Goal: Task Accomplishment & Management: Use online tool/utility

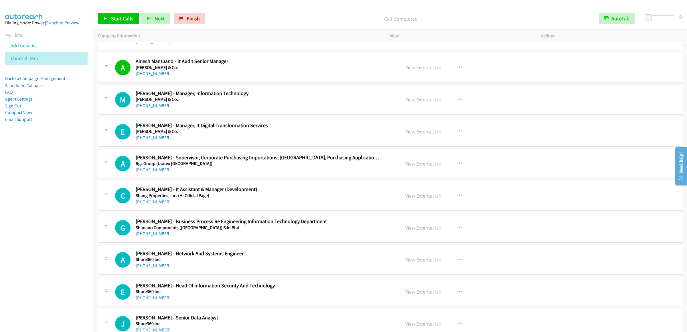
scroll to position [5927, 0]
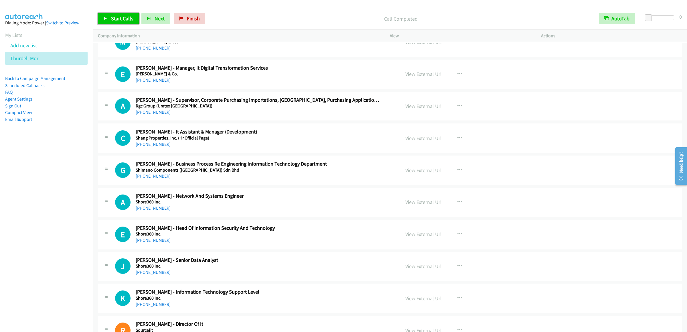
click at [110, 19] on link "Start Calls" at bounding box center [118, 18] width 41 height 11
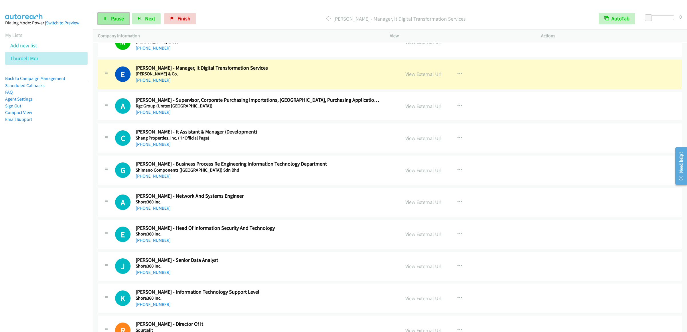
click at [118, 13] on link "Pause" at bounding box center [114, 18] width 32 height 11
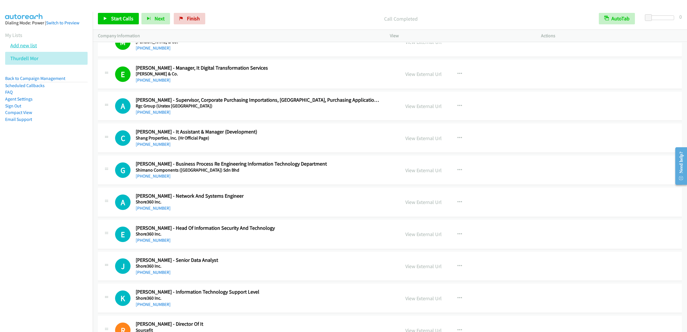
click at [26, 49] on link "Add new list" at bounding box center [23, 45] width 27 height 7
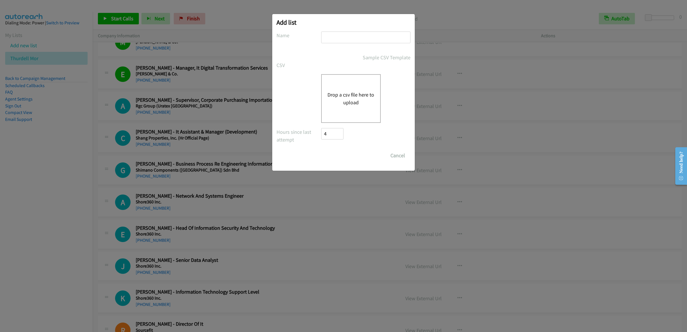
click at [343, 44] on div at bounding box center [365, 40] width 89 height 17
click at [345, 38] on input "text" at bounding box center [365, 38] width 89 height 12
type input "thurafter"
click at [366, 101] on button "Drop a csv file here to upload" at bounding box center [351, 98] width 47 height 15
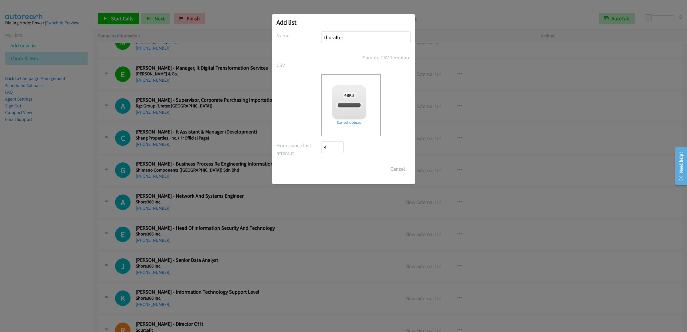
checkbox input "true"
click at [339, 170] on input "Save List" at bounding box center [336, 168] width 30 height 11
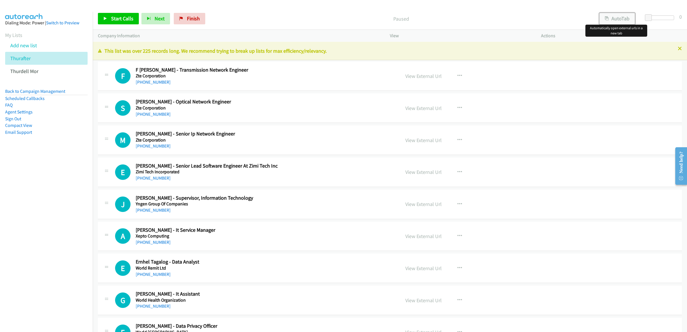
click at [616, 17] on button "AutoTab" at bounding box center [618, 18] width 36 height 11
click at [112, 16] on span "Start Calls" at bounding box center [122, 18] width 22 height 7
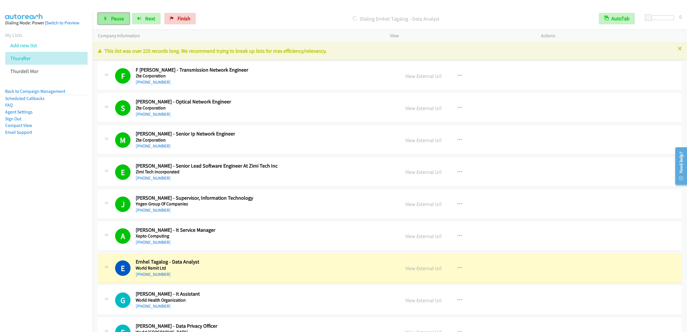
click at [120, 14] on link "Pause" at bounding box center [114, 18] width 32 height 11
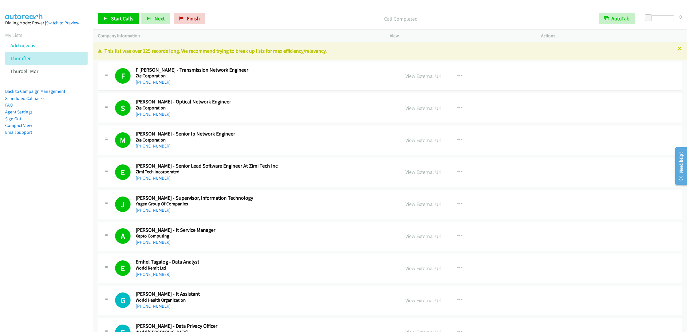
scroll to position [172, 0]
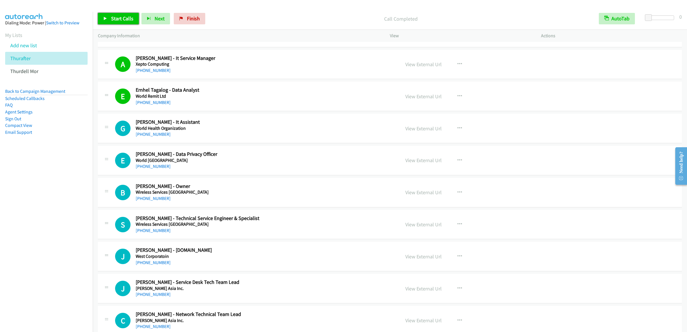
click at [124, 19] on span "Start Calls" at bounding box center [122, 18] width 22 height 7
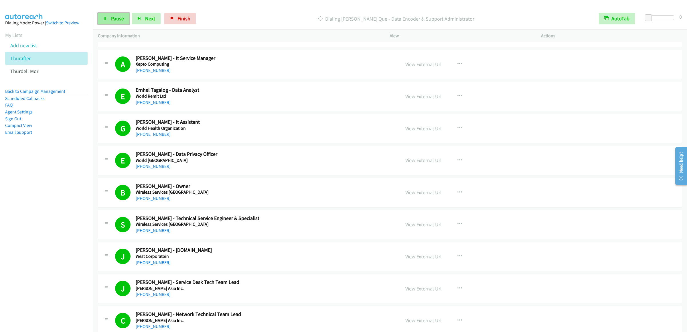
click at [109, 14] on link "Pause" at bounding box center [114, 18] width 32 height 11
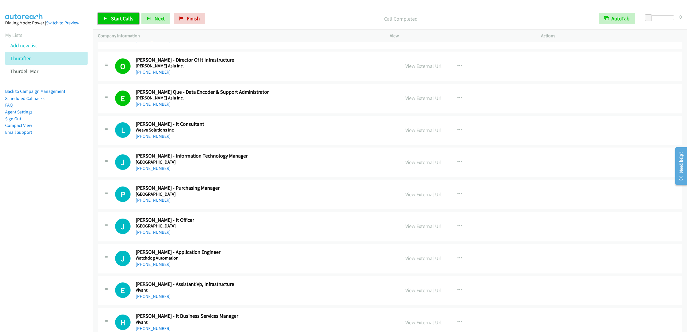
click at [105, 20] on icon at bounding box center [105, 19] width 4 height 4
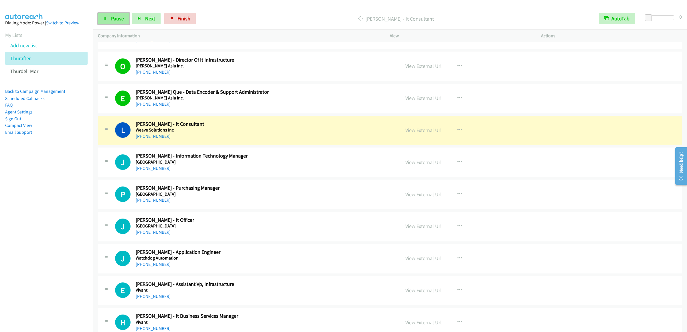
click at [115, 23] on link "Pause" at bounding box center [114, 18] width 32 height 11
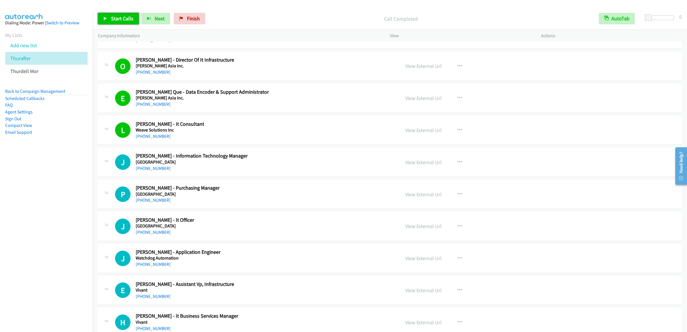
click at [118, 16] on span "Start Calls" at bounding box center [122, 18] width 22 height 7
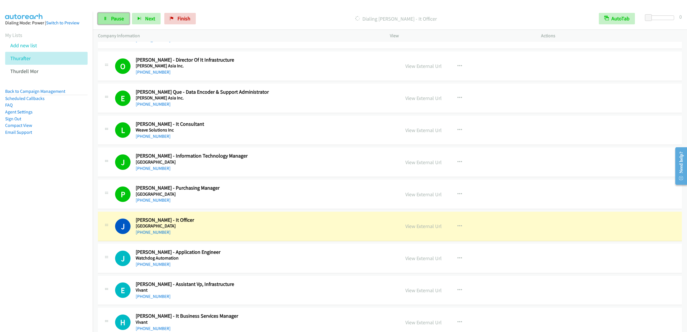
click at [114, 15] on span "Pause" at bounding box center [117, 18] width 13 height 7
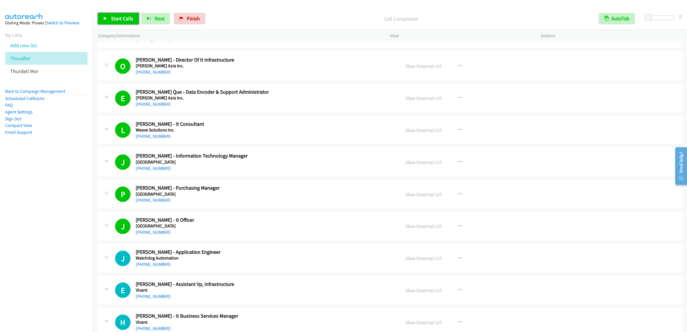
click at [121, 19] on span "Start Calls" at bounding box center [122, 18] width 22 height 7
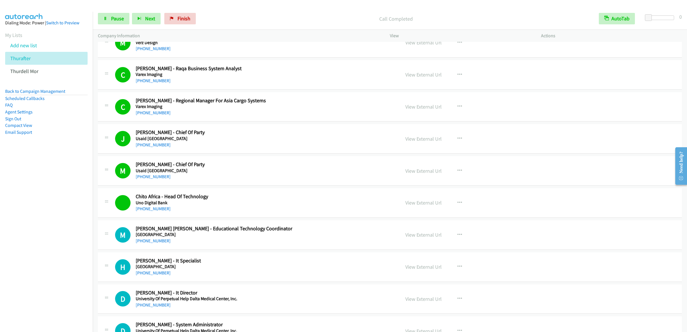
scroll to position [916, 0]
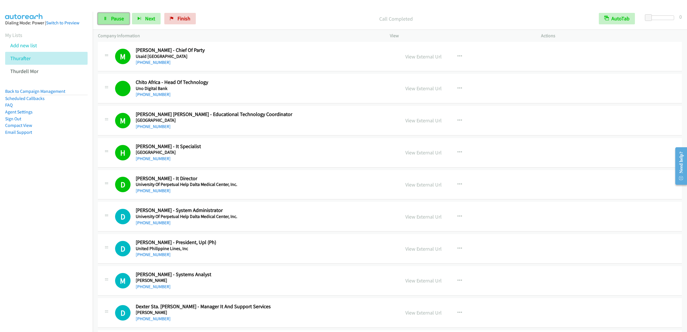
click at [110, 18] on link "Pause" at bounding box center [114, 18] width 32 height 11
click at [125, 21] on span "Start Calls" at bounding box center [122, 18] width 22 height 7
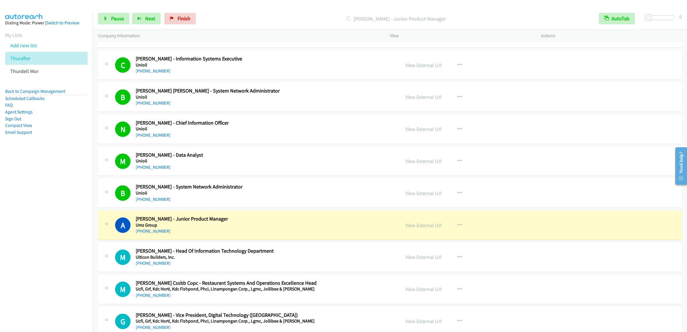
scroll to position [1375, 0]
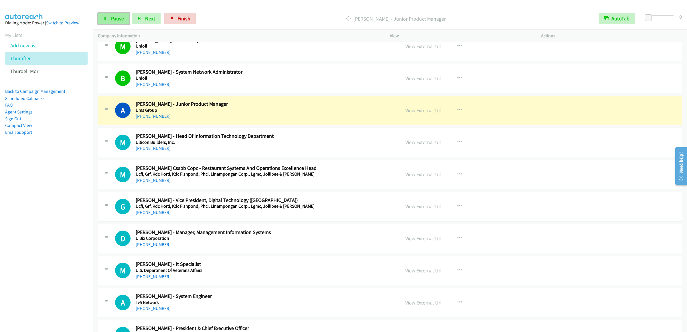
click at [103, 22] on link "Pause" at bounding box center [114, 18] width 32 height 11
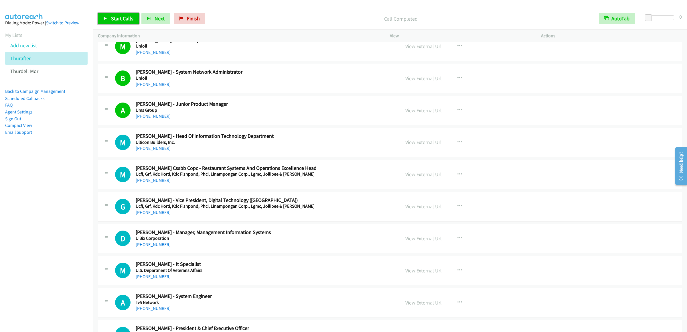
click at [117, 15] on link "Start Calls" at bounding box center [118, 18] width 41 height 11
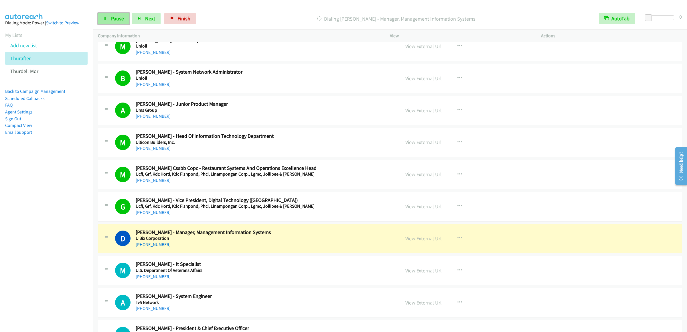
click at [107, 19] on icon at bounding box center [105, 19] width 4 height 4
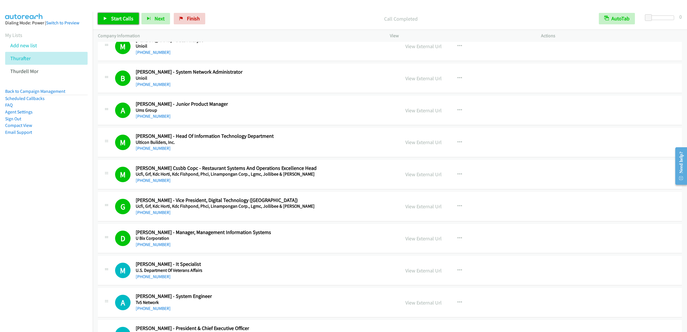
click at [118, 17] on span "Start Calls" at bounding box center [122, 18] width 22 height 7
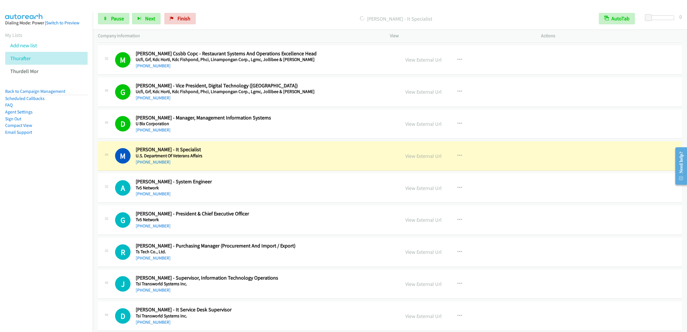
scroll to position [1547, 0]
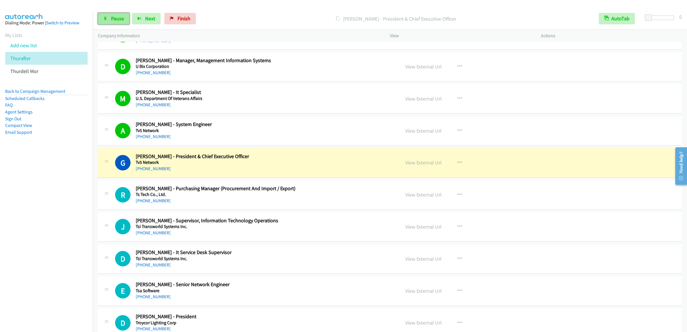
click at [115, 17] on span "Pause" at bounding box center [117, 18] width 13 height 7
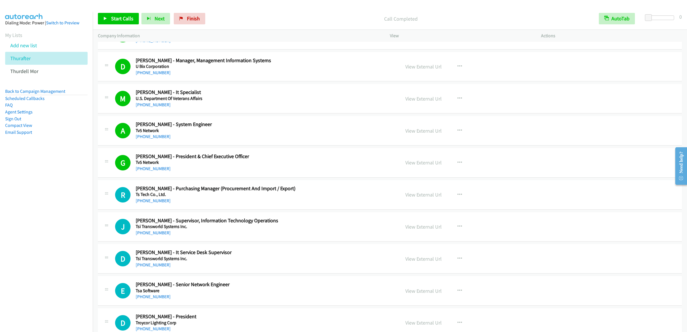
drag, startPoint x: 466, startPoint y: 233, endPoint x: 457, endPoint y: 233, distance: 8.6
click at [466, 233] on div "View External Url View External Url Schedule/Manage Callback Start Calls Here R…" at bounding box center [478, 226] width 156 height 19
click at [458, 229] on icon "button" at bounding box center [460, 226] width 5 height 5
click at [421, 270] on link "Start Calls Here" at bounding box center [429, 263] width 76 height 11
click at [113, 20] on span "Start Calls" at bounding box center [122, 18] width 22 height 7
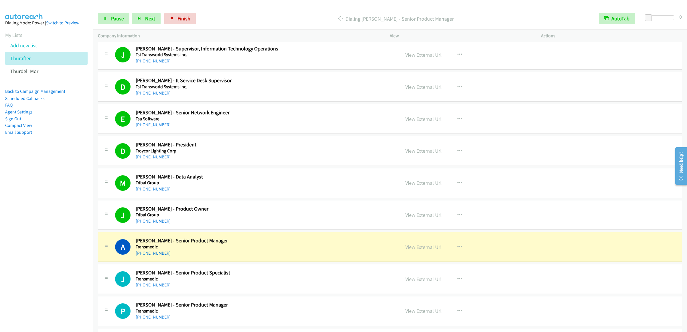
scroll to position [1890, 0]
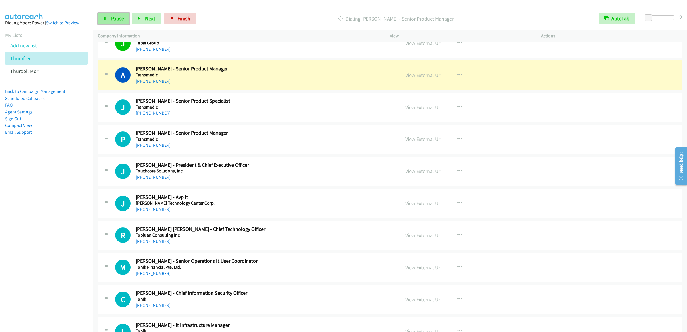
click at [110, 20] on link "Pause" at bounding box center [114, 18] width 32 height 11
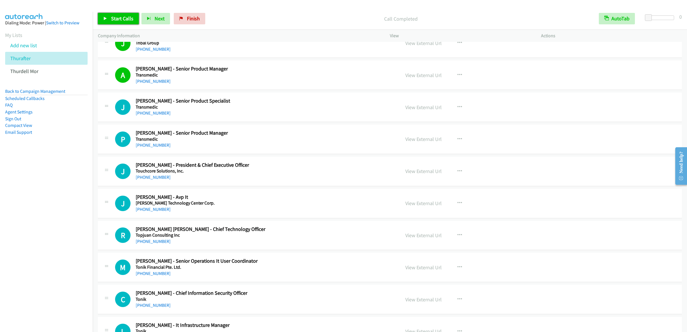
click at [117, 18] on span "Start Calls" at bounding box center [122, 18] width 22 height 7
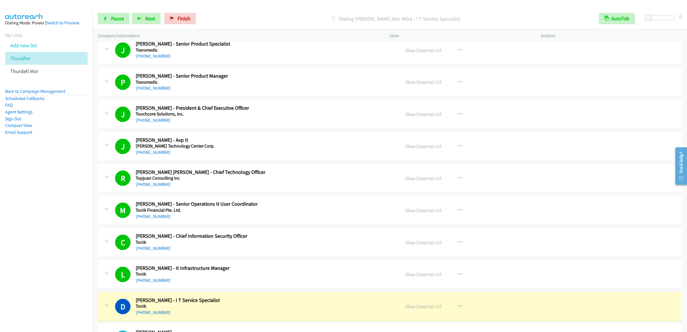
scroll to position [2119, 0]
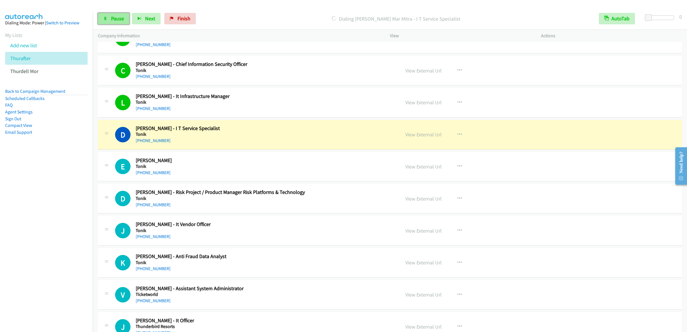
click at [119, 20] on span "Pause" at bounding box center [117, 18] width 13 height 7
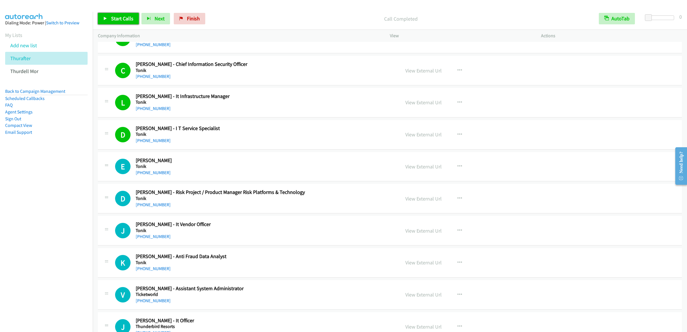
click at [119, 22] on link "Start Calls" at bounding box center [118, 18] width 41 height 11
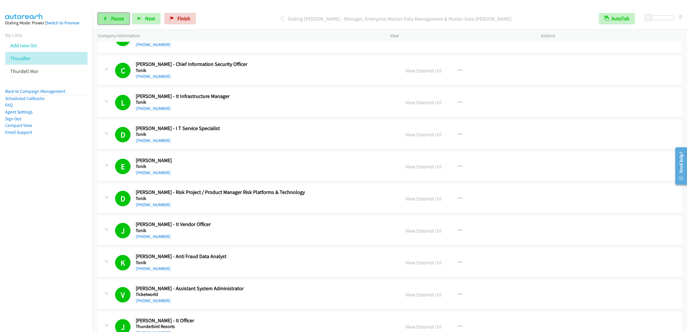
click at [112, 19] on span "Pause" at bounding box center [117, 18] width 13 height 7
drag, startPoint x: 124, startPoint y: 15, endPoint x: 125, endPoint y: 23, distance: 7.3
click at [124, 15] on span "Start Calls" at bounding box center [122, 18] width 22 height 7
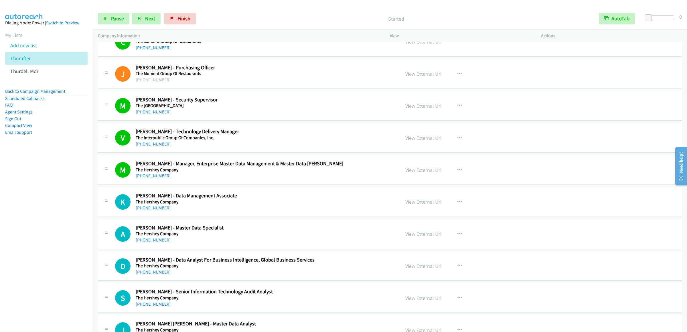
scroll to position [2806, 0]
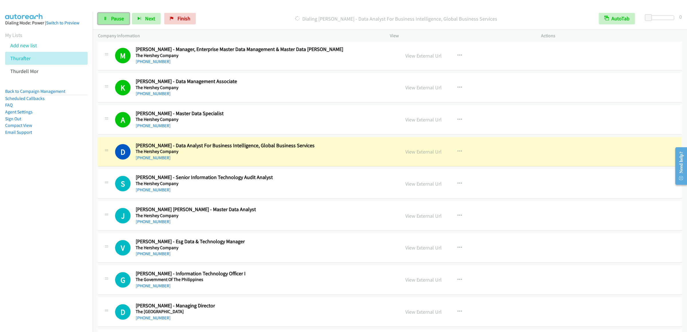
click at [109, 19] on link "Pause" at bounding box center [114, 18] width 32 height 11
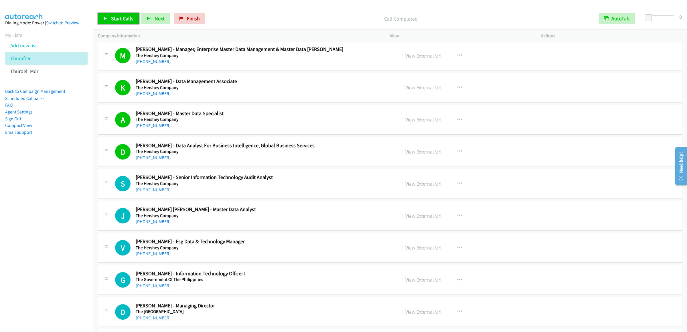
click at [122, 22] on link "Start Calls" at bounding box center [118, 18] width 41 height 11
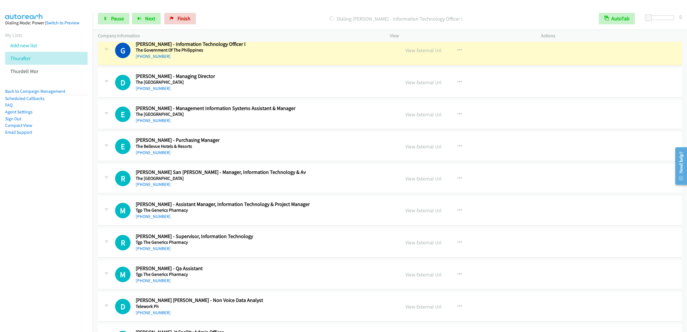
scroll to position [2978, 0]
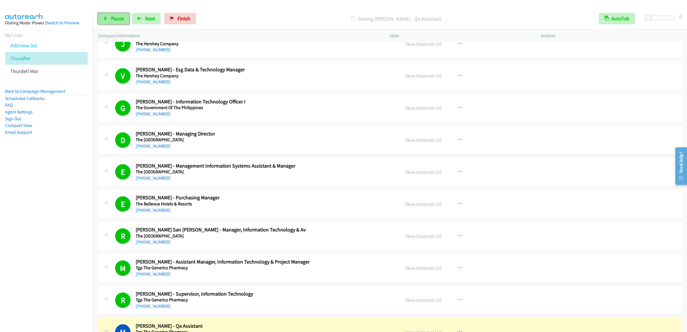
click at [125, 14] on link "Pause" at bounding box center [114, 18] width 32 height 11
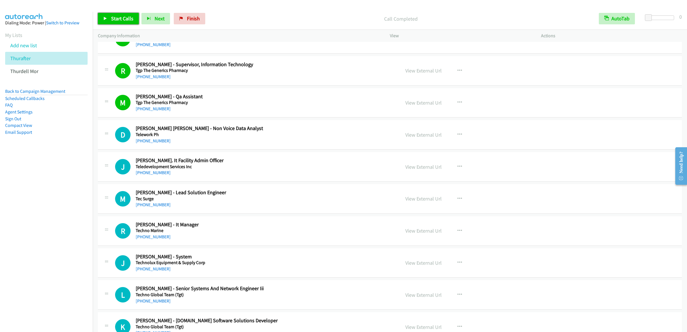
click at [110, 15] on link "Start Calls" at bounding box center [118, 18] width 41 height 11
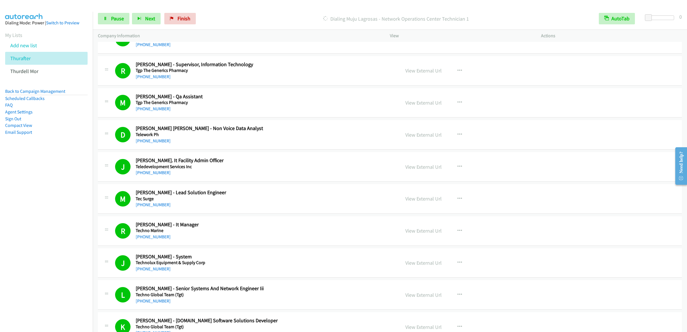
scroll to position [3494, 0]
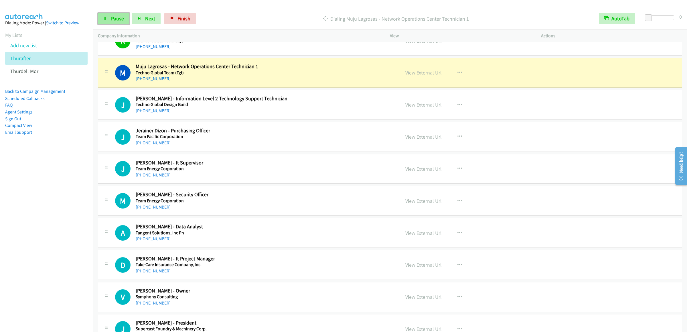
click at [116, 16] on span "Pause" at bounding box center [117, 18] width 13 height 7
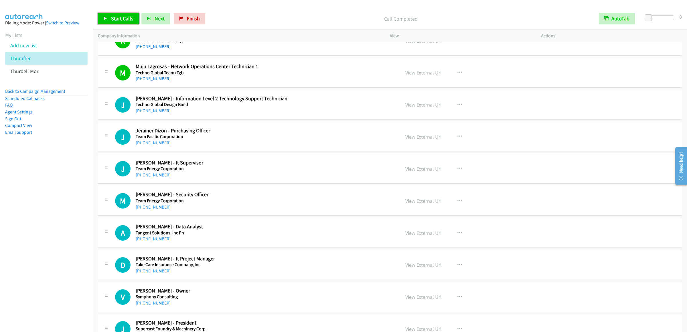
click at [118, 15] on link "Start Calls" at bounding box center [118, 18] width 41 height 11
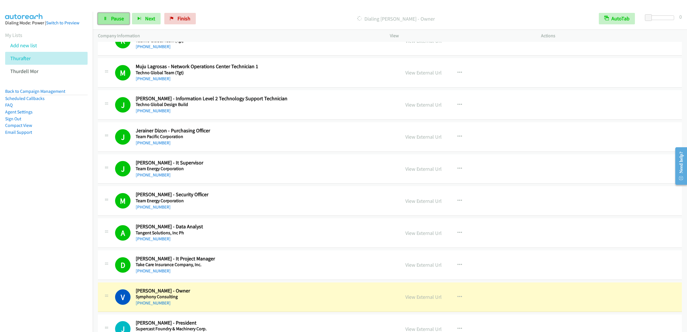
click at [115, 24] on link "Pause" at bounding box center [114, 18] width 32 height 11
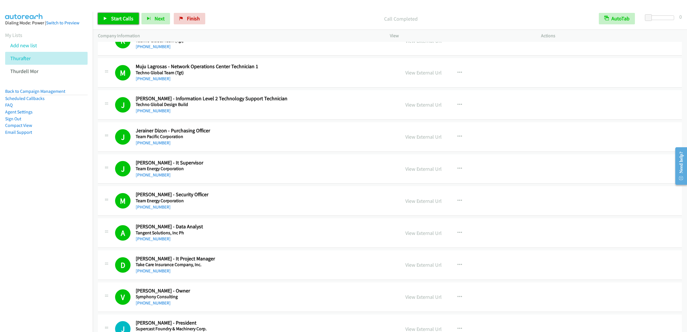
click at [115, 23] on link "Start Calls" at bounding box center [118, 18] width 41 height 11
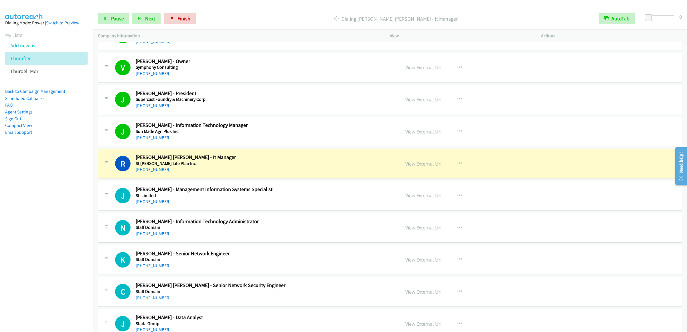
scroll to position [3837, 0]
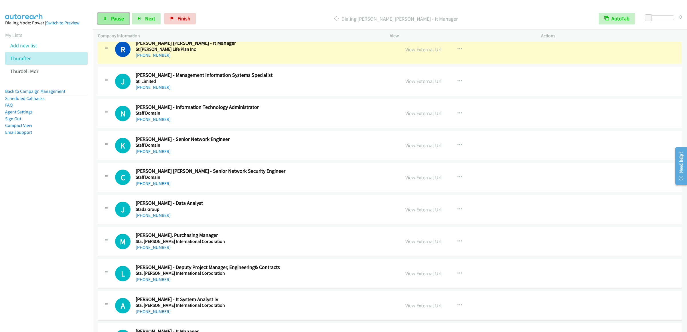
click at [108, 19] on link "Pause" at bounding box center [114, 18] width 32 height 11
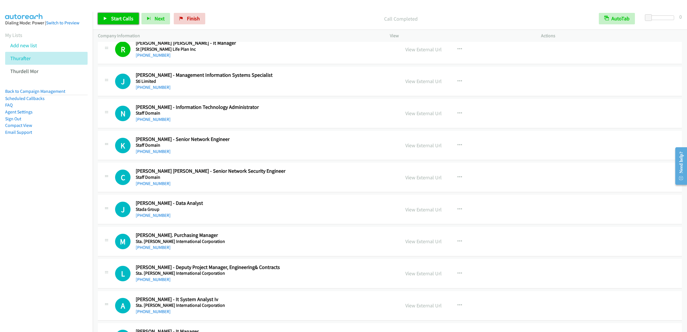
click at [116, 21] on span "Start Calls" at bounding box center [122, 18] width 22 height 7
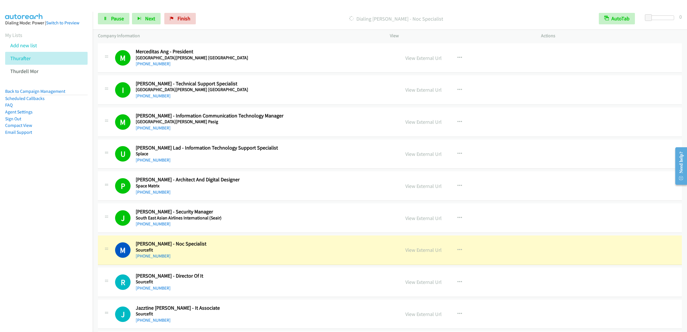
scroll to position [4353, 0]
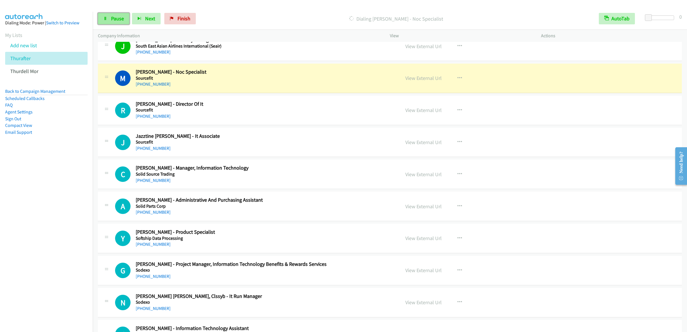
click at [116, 21] on span "Pause" at bounding box center [117, 18] width 13 height 7
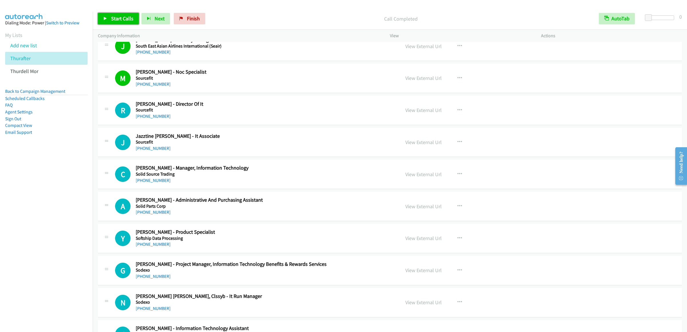
click at [116, 18] on span "Start Calls" at bounding box center [122, 18] width 22 height 7
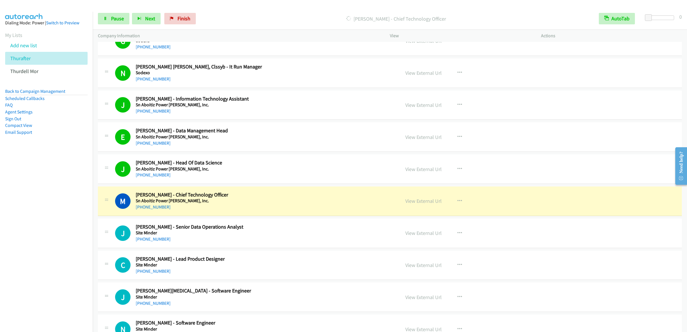
scroll to position [4697, 0]
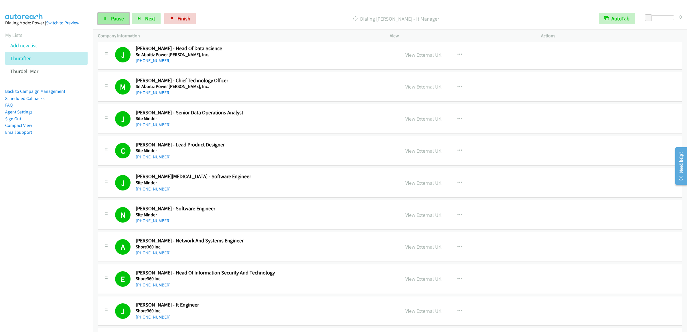
click at [118, 16] on span "Pause" at bounding box center [117, 18] width 13 height 7
click at [116, 17] on span "Start Calls" at bounding box center [122, 18] width 22 height 7
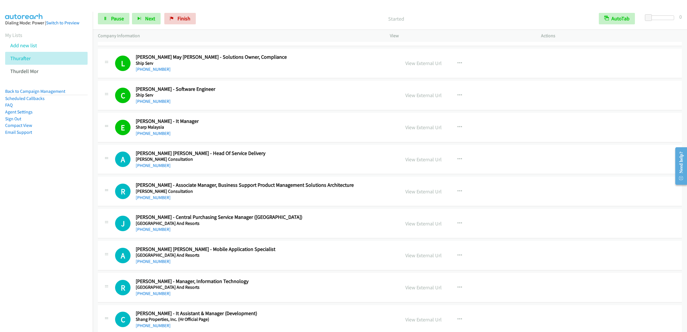
scroll to position [5098, 0]
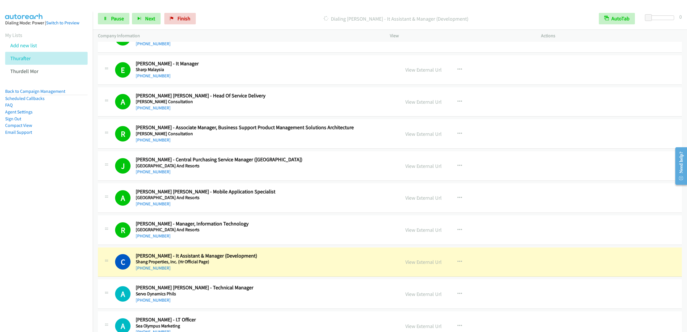
click at [113, 11] on div "Start Calls Pause Next Finish Dialing Cristian Fundanera - It Assistant & Manag…" at bounding box center [390, 19] width 595 height 22
click at [109, 21] on link "Pause" at bounding box center [114, 18] width 32 height 11
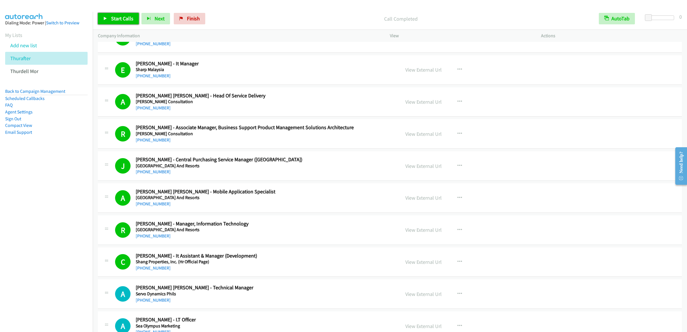
click at [113, 21] on span "Start Calls" at bounding box center [122, 18] width 22 height 7
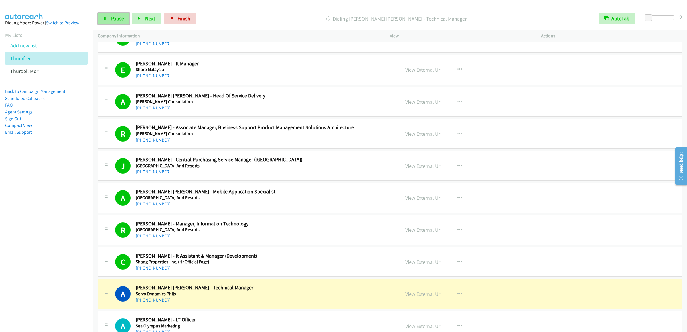
click at [101, 16] on link "Pause" at bounding box center [114, 18] width 32 height 11
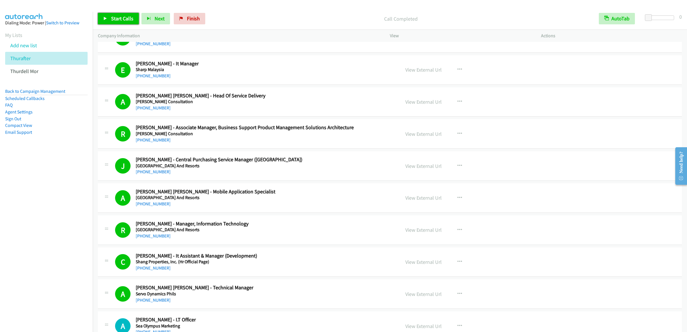
click at [121, 14] on link "Start Calls" at bounding box center [118, 18] width 41 height 11
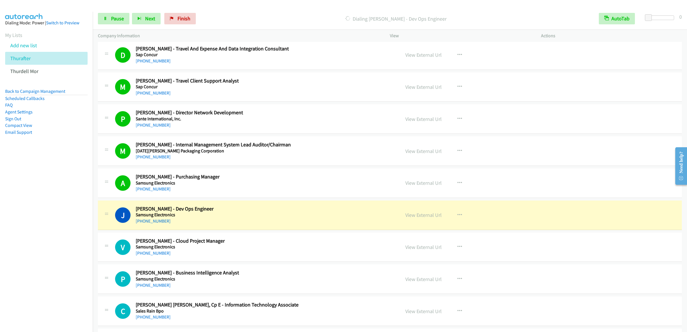
scroll to position [5900, 0]
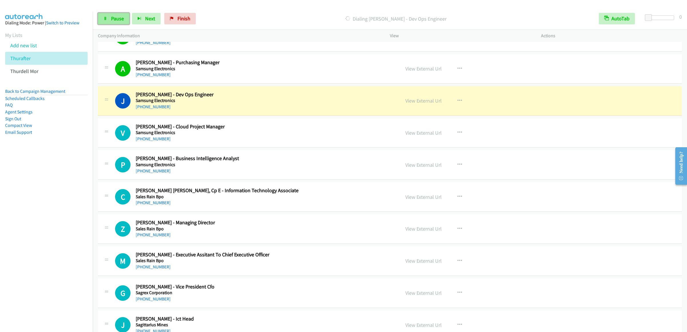
click at [114, 19] on span "Pause" at bounding box center [117, 18] width 13 height 7
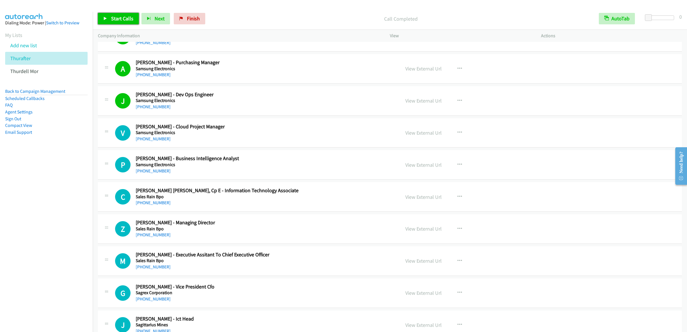
drag, startPoint x: 121, startPoint y: 19, endPoint x: 127, endPoint y: 17, distance: 6.3
click at [121, 19] on span "Start Calls" at bounding box center [122, 18] width 22 height 7
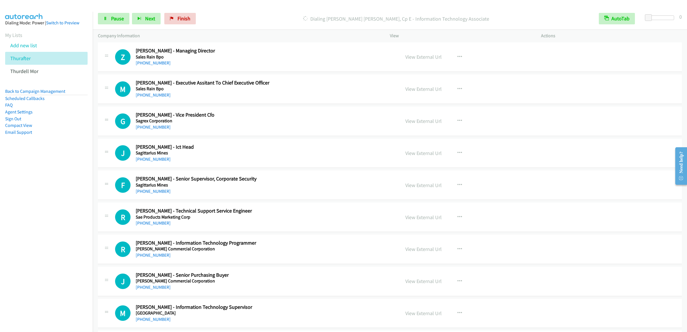
scroll to position [6014, 0]
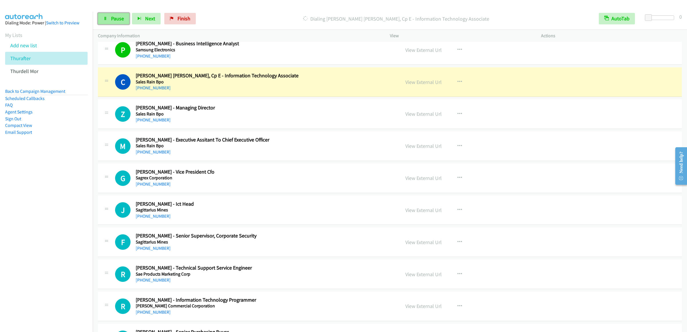
click at [123, 20] on span "Pause" at bounding box center [117, 18] width 13 height 7
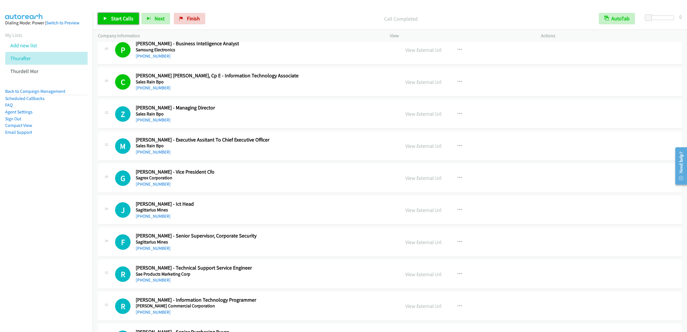
click at [128, 18] on span "Start Calls" at bounding box center [122, 18] width 22 height 7
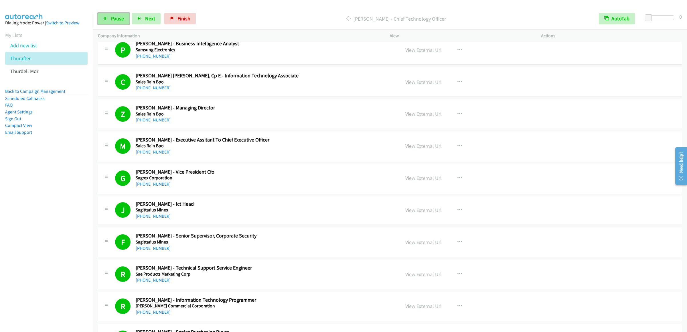
click at [124, 18] on link "Pause" at bounding box center [114, 18] width 32 height 11
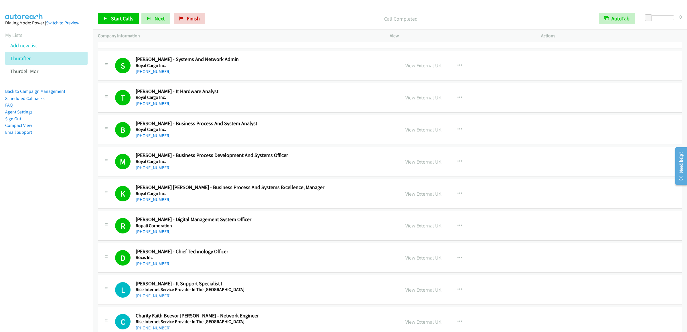
scroll to position [6587, 0]
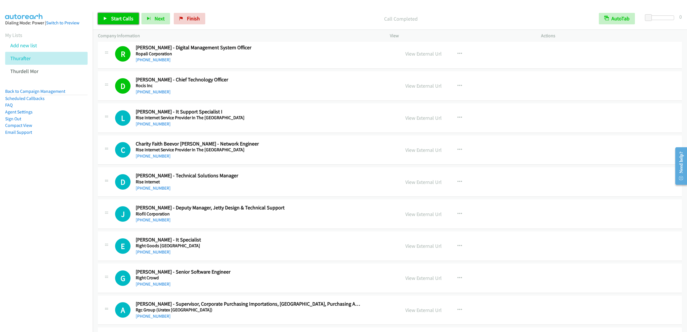
click at [116, 15] on link "Start Calls" at bounding box center [118, 18] width 41 height 11
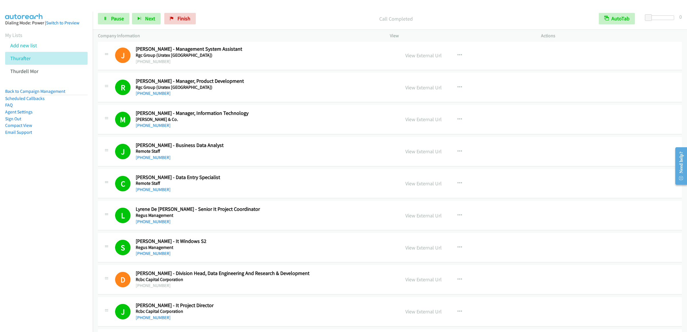
scroll to position [7045, 0]
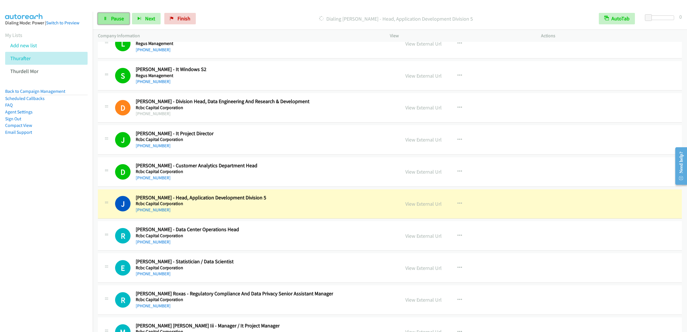
click at [108, 21] on link "Pause" at bounding box center [114, 18] width 32 height 11
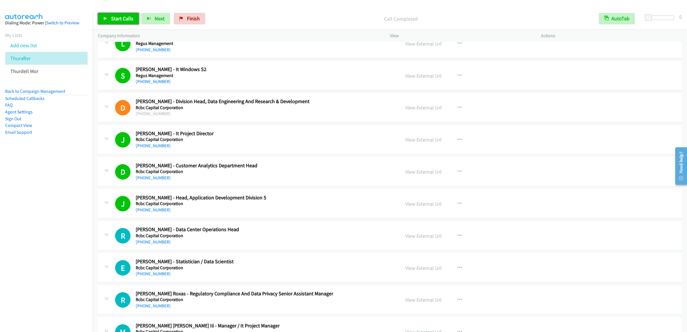
click at [107, 17] on icon at bounding box center [105, 19] width 4 height 4
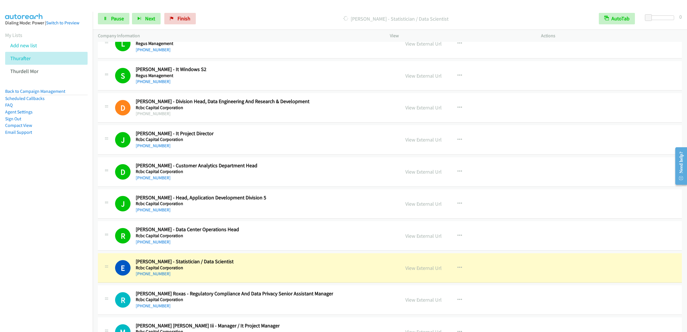
scroll to position [7274, 0]
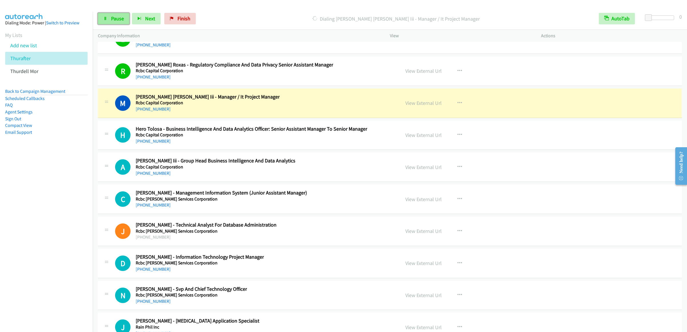
click at [116, 17] on span "Pause" at bounding box center [117, 18] width 13 height 7
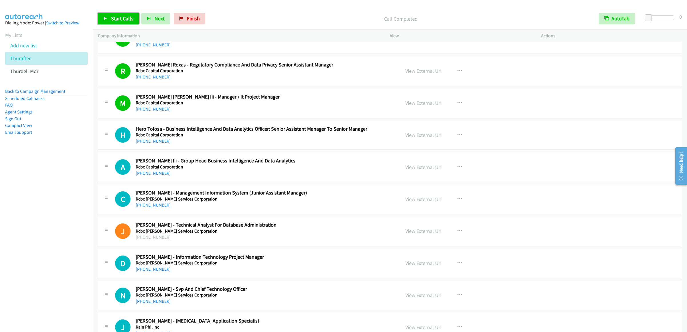
click at [119, 17] on span "Start Calls" at bounding box center [122, 18] width 22 height 7
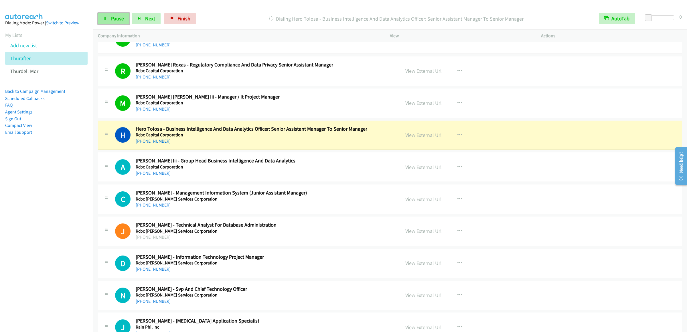
click at [122, 17] on span "Pause" at bounding box center [117, 18] width 13 height 7
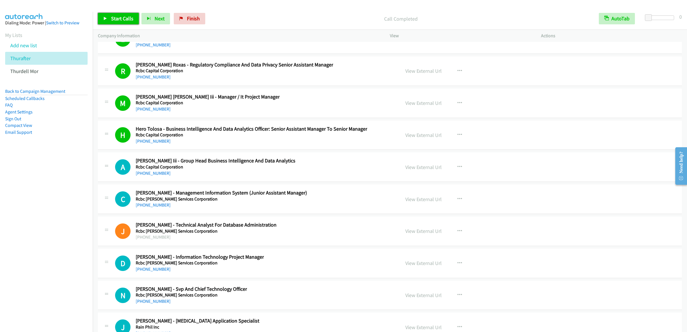
click at [115, 14] on link "Start Calls" at bounding box center [118, 18] width 41 height 11
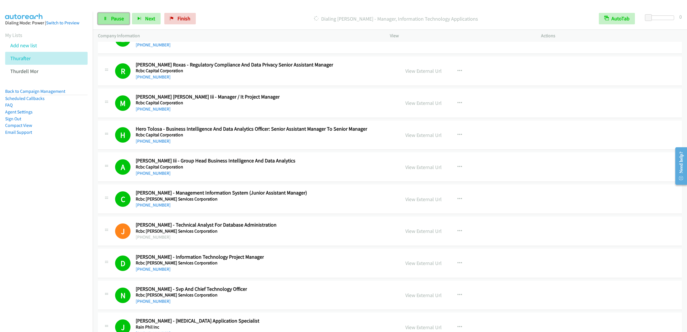
click at [113, 19] on span "Pause" at bounding box center [117, 18] width 13 height 7
drag, startPoint x: 119, startPoint y: 17, endPoint x: 184, endPoint y: 70, distance: 84.6
click at [119, 17] on span "Start Calls" at bounding box center [122, 18] width 22 height 7
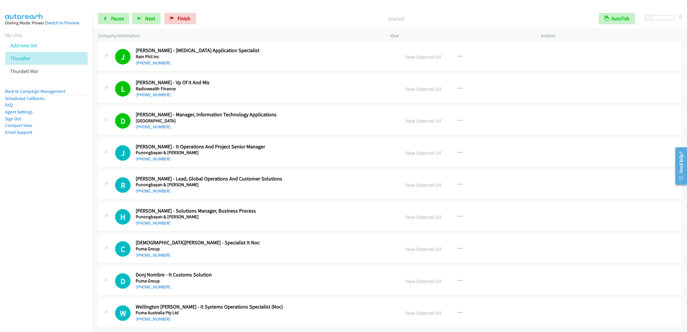
scroll to position [7586, 0]
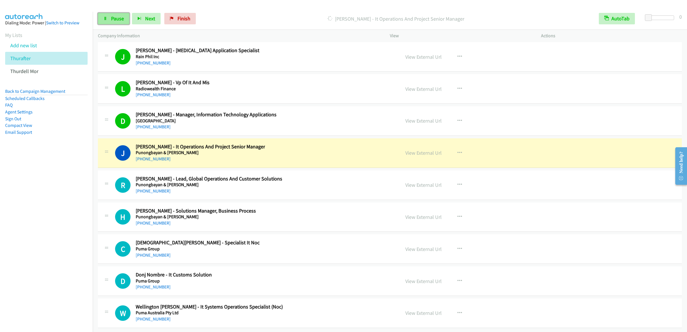
click at [113, 23] on link "Pause" at bounding box center [114, 18] width 32 height 11
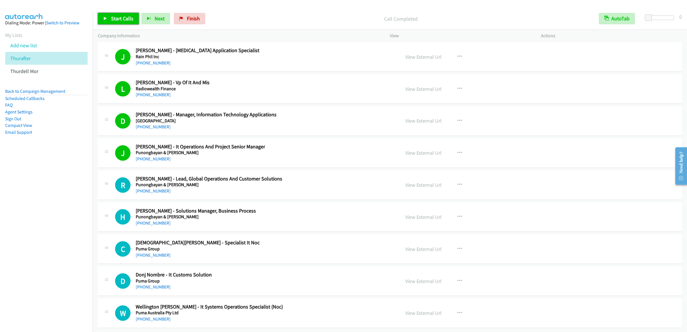
click at [119, 13] on link "Start Calls" at bounding box center [118, 18] width 41 height 11
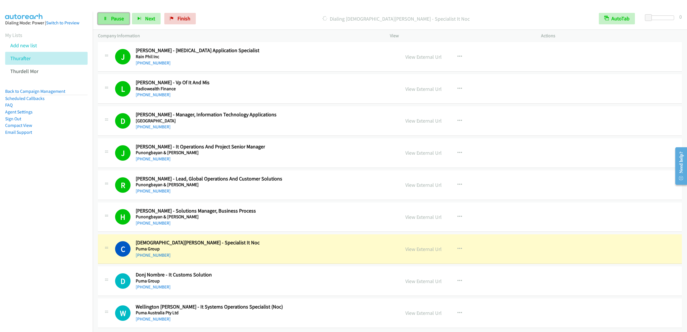
click at [118, 23] on link "Pause" at bounding box center [114, 18] width 32 height 11
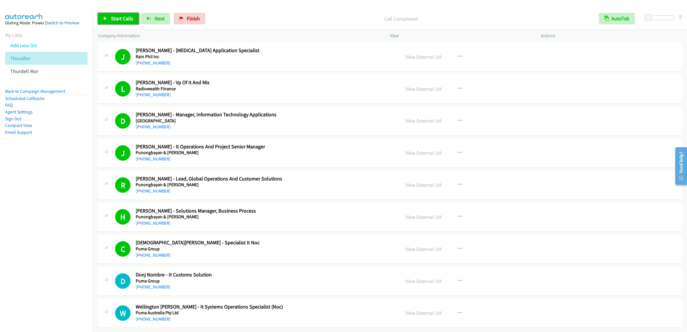
click at [109, 19] on link "Start Calls" at bounding box center [118, 18] width 41 height 11
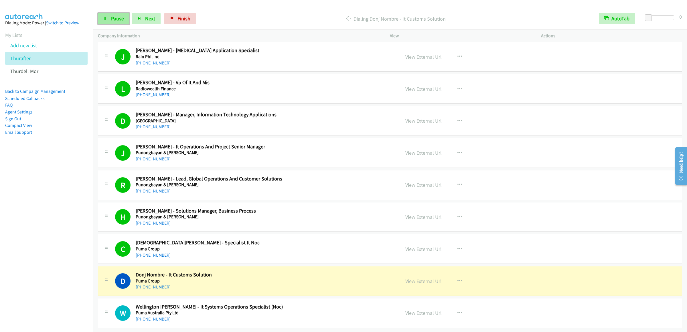
click at [121, 20] on span "Pause" at bounding box center [117, 18] width 13 height 7
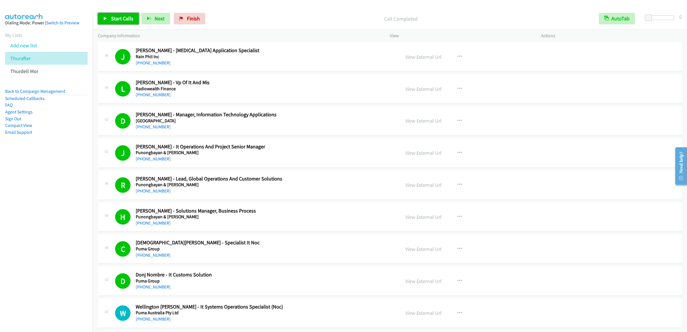
click at [121, 20] on span "Start Calls" at bounding box center [122, 18] width 22 height 7
click at [115, 22] on link "Pause" at bounding box center [114, 18] width 32 height 11
click at [36, 74] on link "Thurdell Mor" at bounding box center [24, 71] width 28 height 7
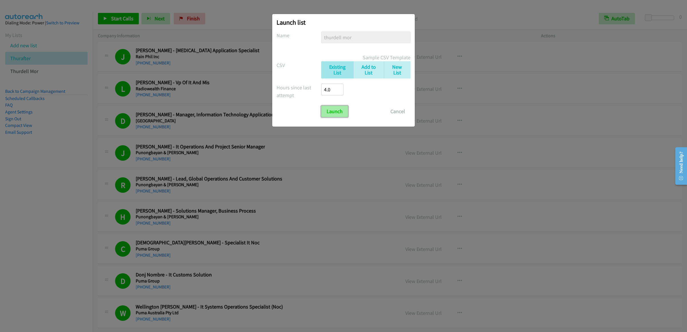
click at [339, 113] on input "Launch" at bounding box center [334, 111] width 27 height 11
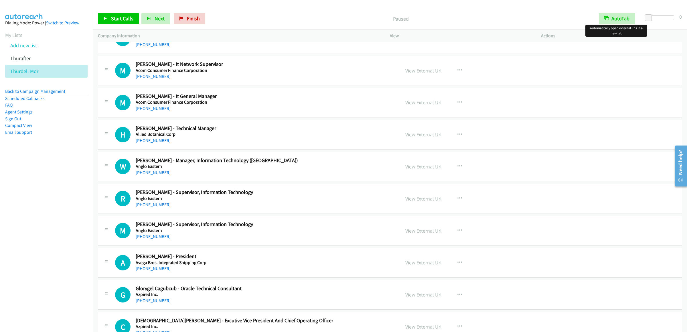
scroll to position [1947, 0]
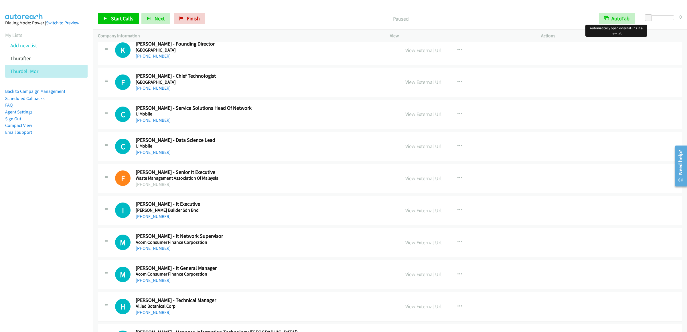
click at [465, 250] on div "View External Url View External Url Schedule/Manage Callback Start Calls Here R…" at bounding box center [478, 242] width 156 height 19
click at [461, 248] on button "button" at bounding box center [459, 242] width 15 height 11
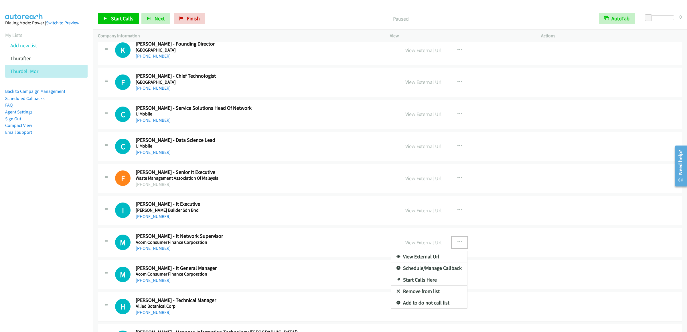
click at [421, 286] on link "Start Calls Here" at bounding box center [429, 279] width 76 height 11
click at [114, 15] on link "Start Calls" at bounding box center [118, 18] width 41 height 11
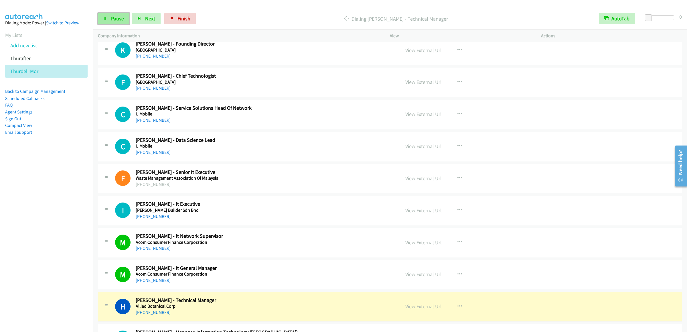
click at [112, 16] on span "Pause" at bounding box center [117, 18] width 13 height 7
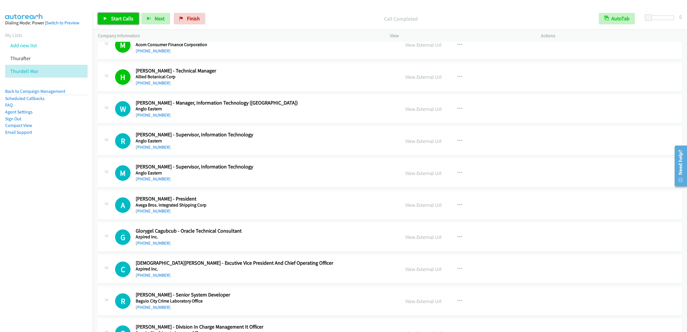
click at [114, 16] on span "Start Calls" at bounding box center [122, 18] width 22 height 7
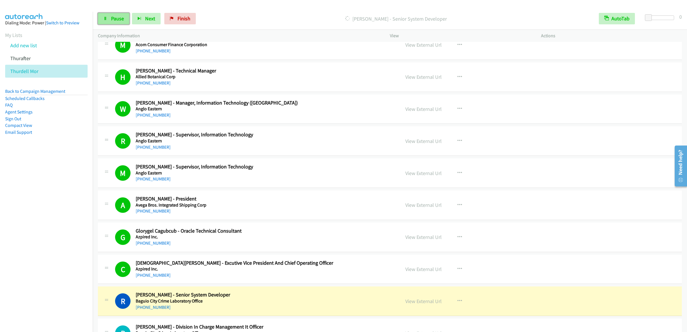
click at [111, 19] on span "Pause" at bounding box center [117, 18] width 13 height 7
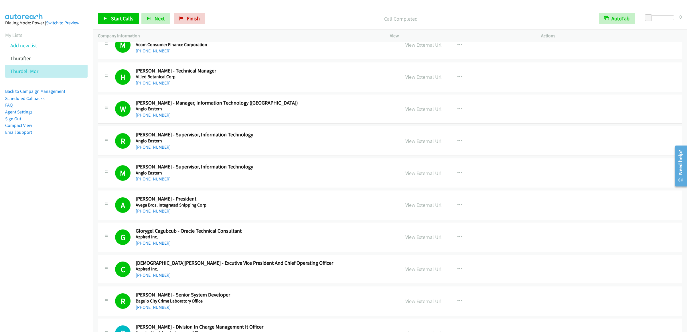
scroll to position [2406, 0]
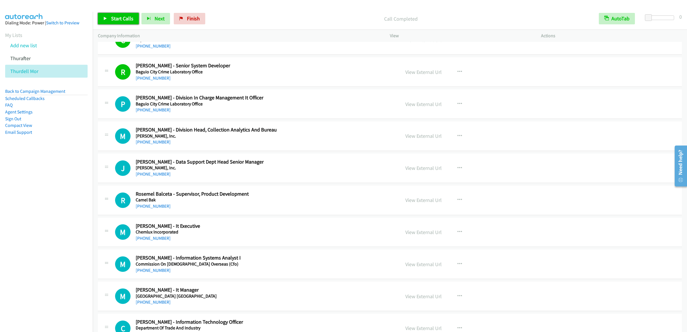
click at [116, 16] on span "Start Calls" at bounding box center [122, 18] width 22 height 7
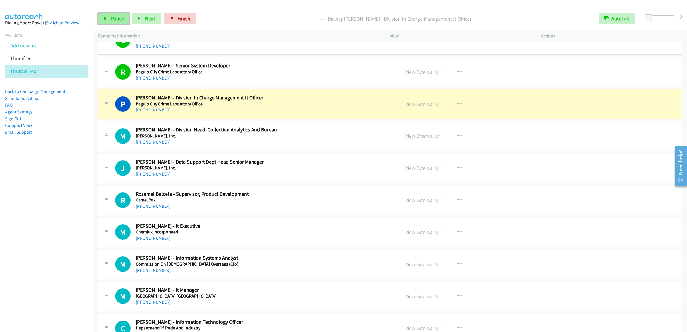
click at [113, 16] on span "Pause" at bounding box center [117, 18] width 13 height 7
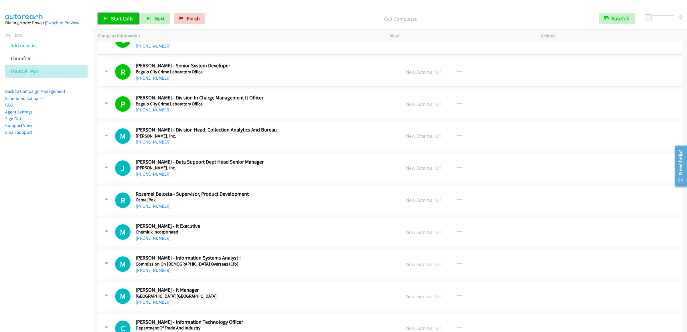
click at [118, 18] on span "Start Calls" at bounding box center [122, 18] width 22 height 7
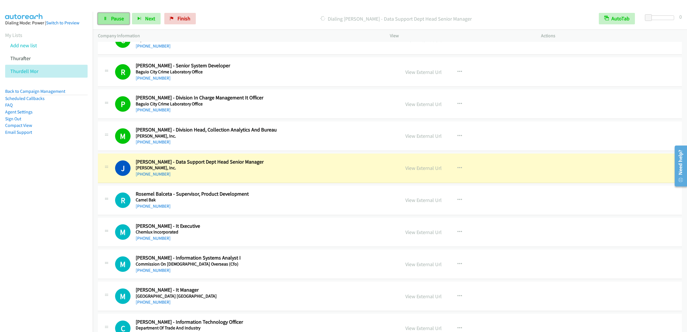
click at [106, 17] on icon at bounding box center [105, 19] width 4 height 4
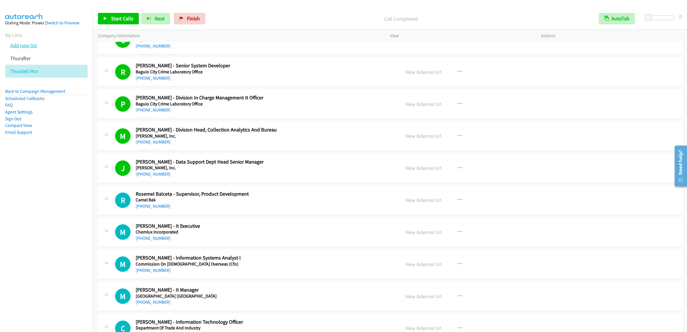
click at [27, 49] on link "Add new list" at bounding box center [23, 45] width 27 height 7
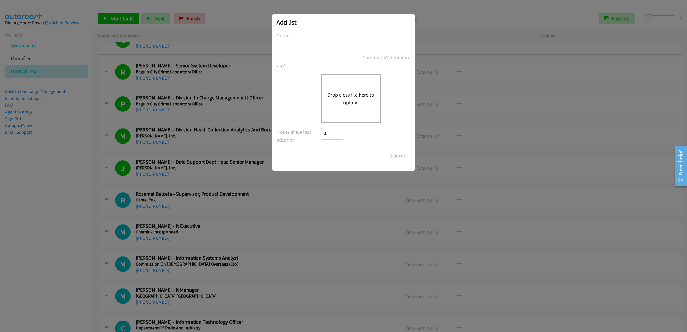
click at [358, 40] on input "text" at bounding box center [365, 38] width 89 height 12
type input "2nd hapon"
click at [359, 109] on div "Drop a csv file here to upload" at bounding box center [351, 98] width 60 height 49
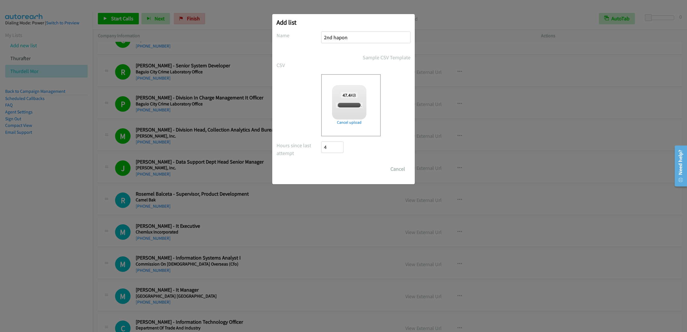
checkbox input "true"
click at [345, 168] on input "Save List" at bounding box center [336, 168] width 30 height 11
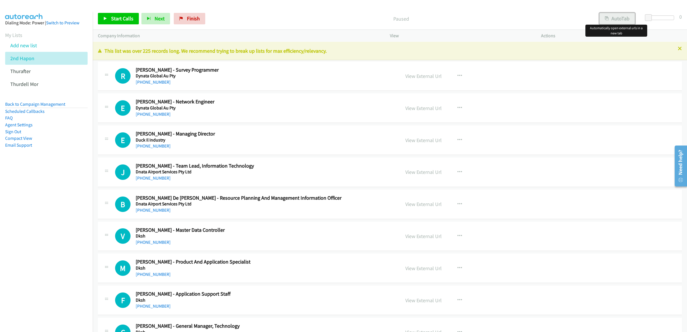
click at [621, 14] on button "AutoTab" at bounding box center [618, 18] width 36 height 11
click at [115, 19] on span "Start Calls" at bounding box center [122, 18] width 22 height 7
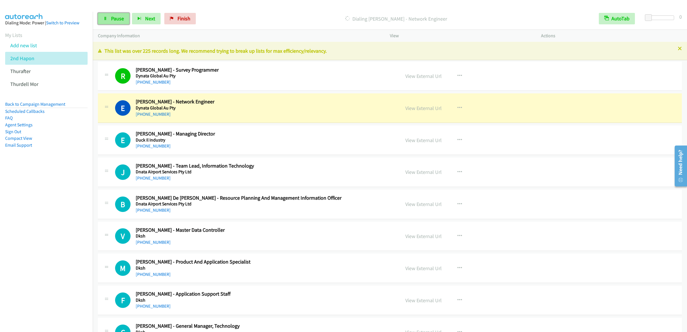
click at [111, 14] on link "Pause" at bounding box center [114, 18] width 32 height 11
click at [427, 108] on link "View External Url" at bounding box center [424, 108] width 36 height 7
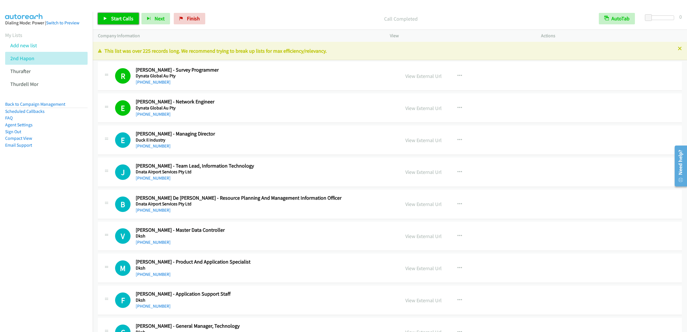
click at [124, 19] on span "Start Calls" at bounding box center [122, 18] width 22 height 7
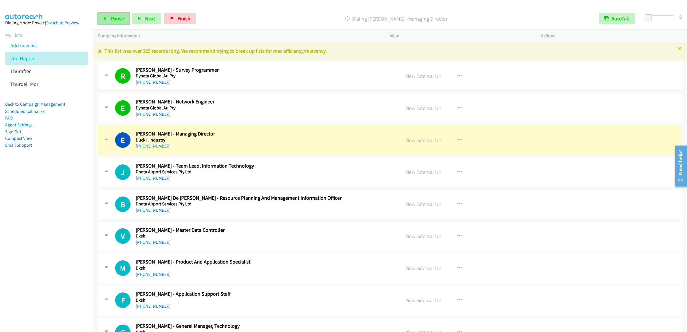
click at [112, 21] on span "Pause" at bounding box center [117, 18] width 13 height 7
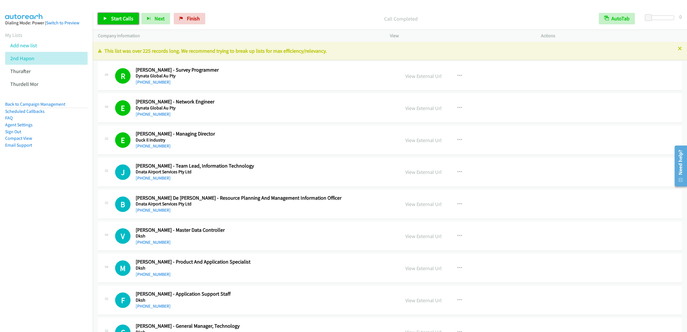
click at [131, 15] on link "Start Calls" at bounding box center [118, 18] width 41 height 11
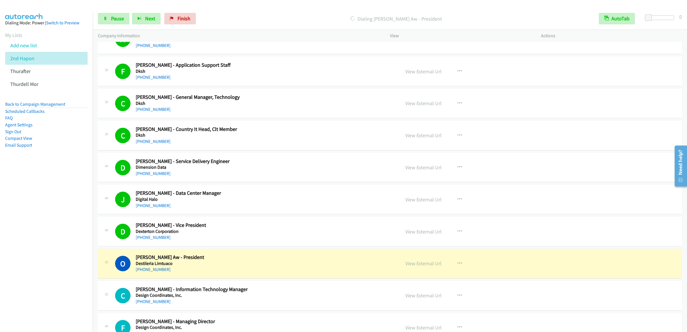
scroll to position [401, 0]
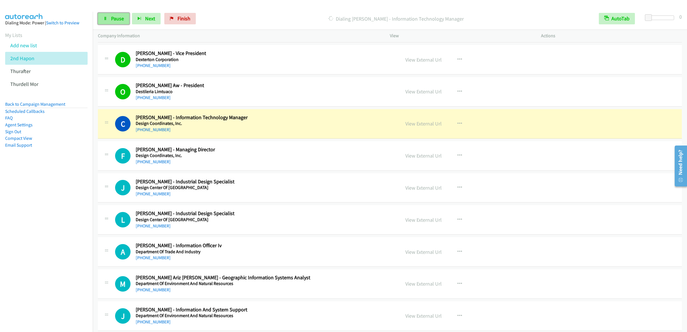
click at [121, 24] on link "Pause" at bounding box center [114, 18] width 32 height 11
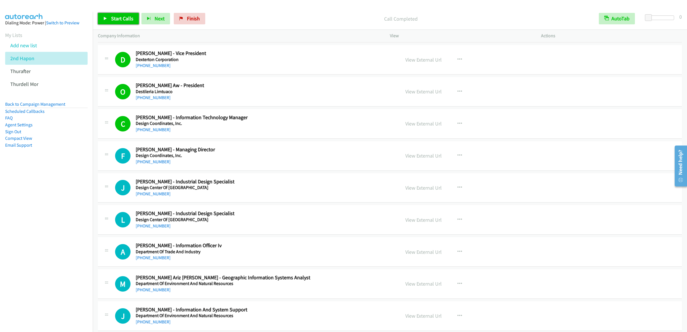
click at [117, 22] on link "Start Calls" at bounding box center [118, 18] width 41 height 11
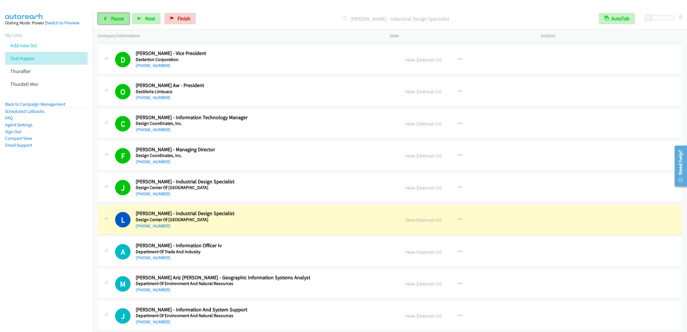
click at [118, 23] on link "Pause" at bounding box center [114, 18] width 32 height 11
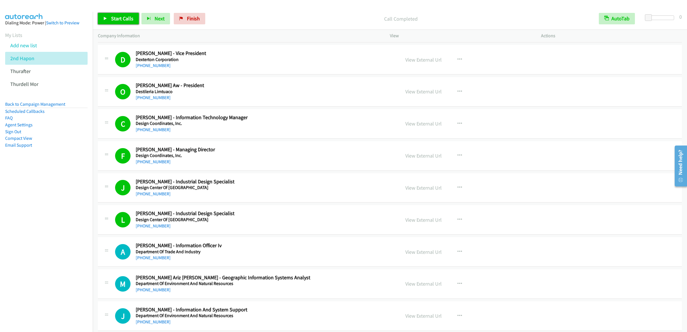
click at [110, 15] on link "Start Calls" at bounding box center [118, 18] width 41 height 11
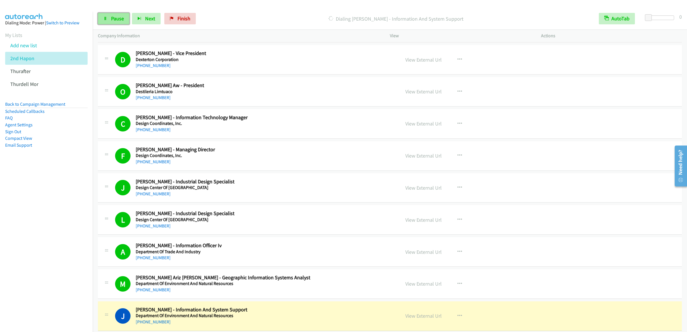
click at [103, 17] on link "Pause" at bounding box center [114, 18] width 32 height 11
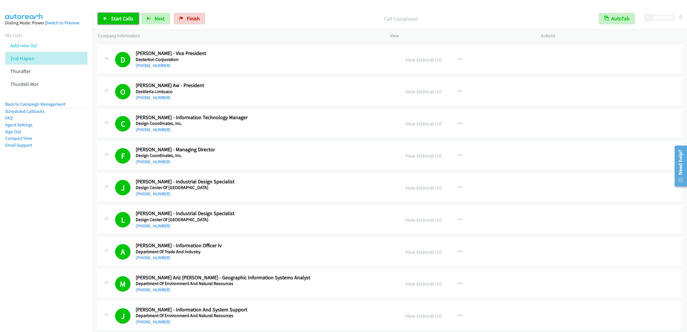
click at [112, 16] on span "Start Calls" at bounding box center [122, 18] width 22 height 7
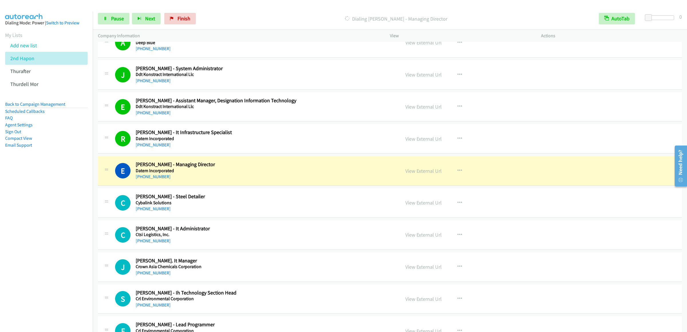
scroll to position [916, 0]
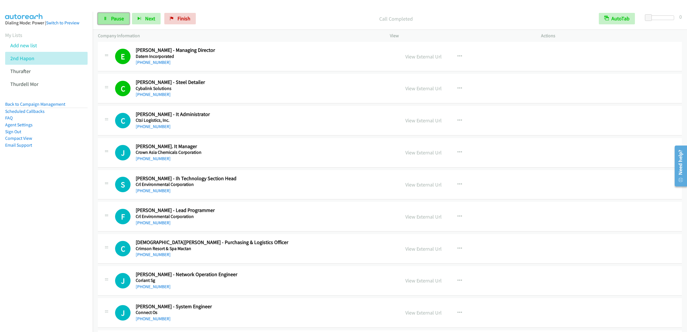
click at [112, 24] on link "Pause" at bounding box center [114, 18] width 32 height 11
click at [107, 14] on link "Start Calls" at bounding box center [118, 18] width 41 height 11
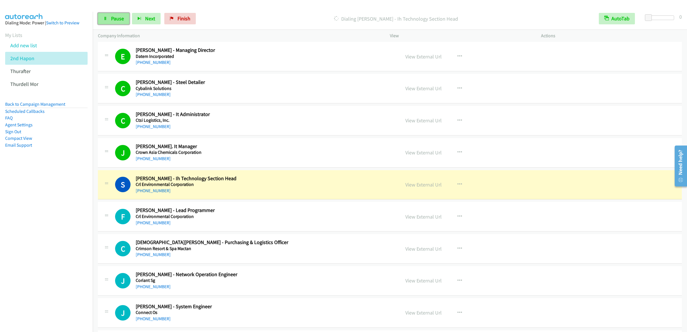
click at [114, 19] on span "Pause" at bounding box center [117, 18] width 13 height 7
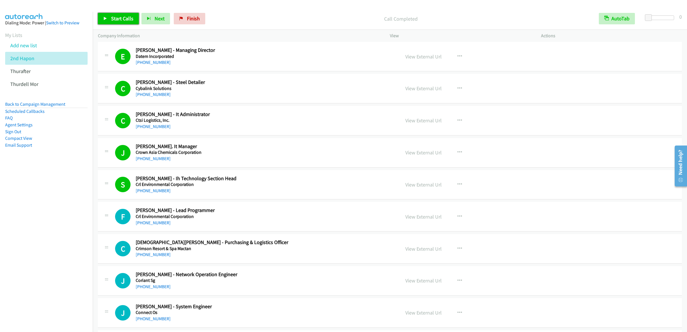
click at [121, 22] on link "Start Calls" at bounding box center [118, 18] width 41 height 11
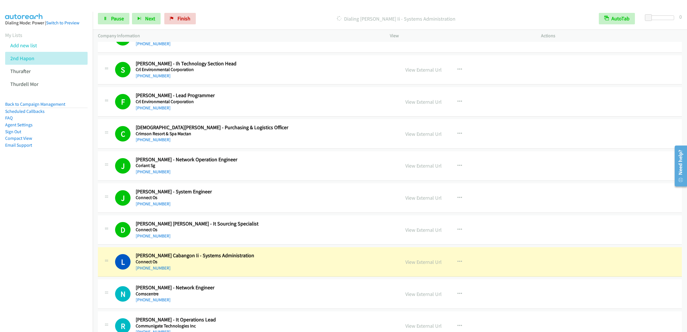
scroll to position [1203, 0]
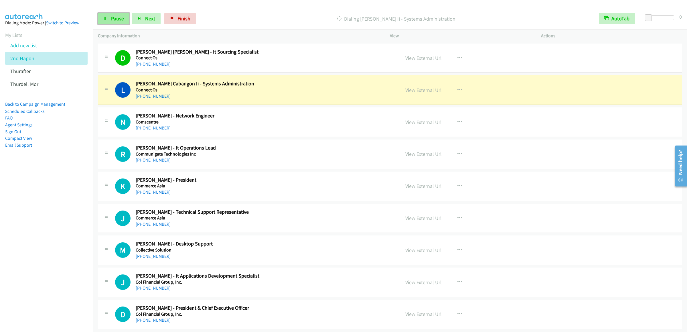
click at [111, 21] on span "Pause" at bounding box center [117, 18] width 13 height 7
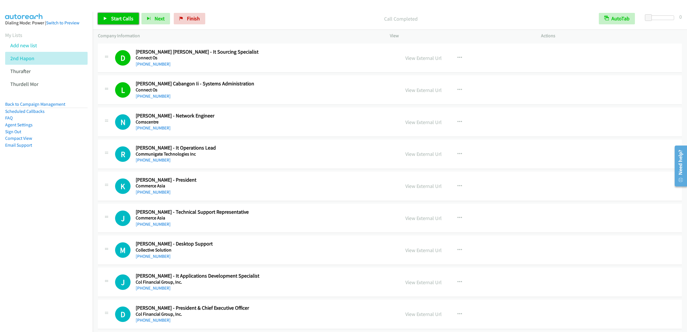
click at [119, 18] on span "Start Calls" at bounding box center [122, 18] width 22 height 7
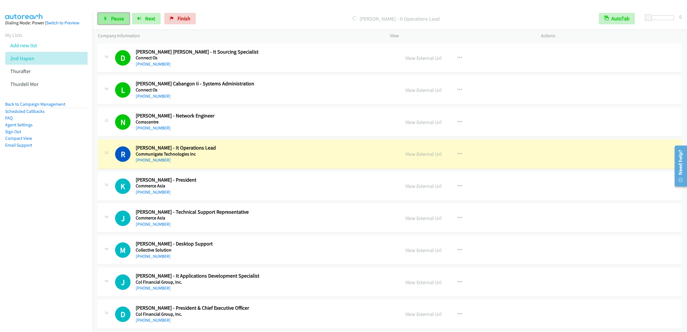
click at [115, 19] on span "Pause" at bounding box center [117, 18] width 13 height 7
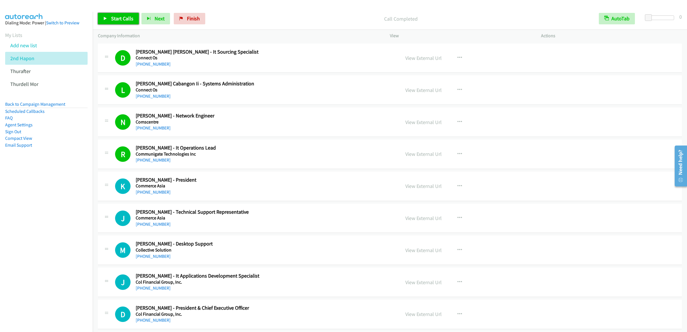
click at [112, 18] on span "Start Calls" at bounding box center [122, 18] width 22 height 7
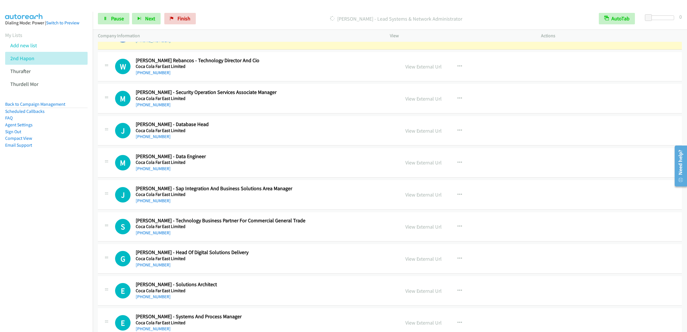
scroll to position [1489, 0]
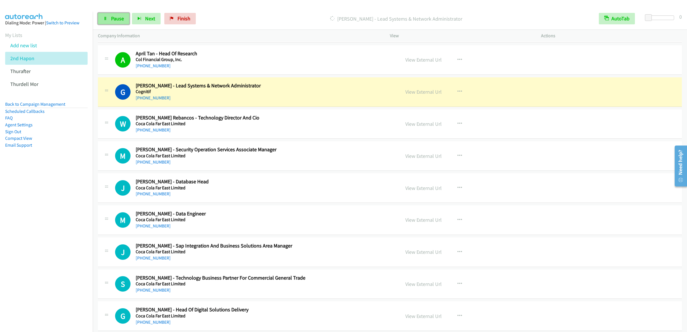
click at [116, 19] on span "Pause" at bounding box center [117, 18] width 13 height 7
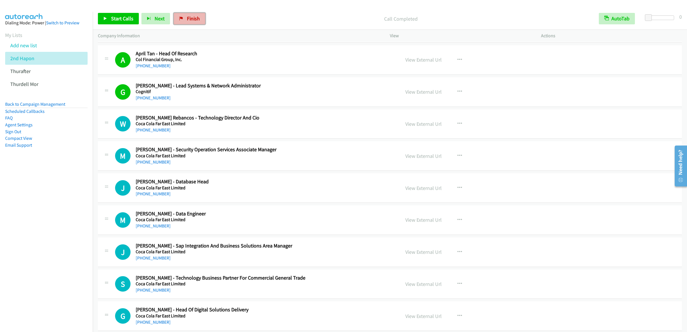
click at [194, 17] on span "Finish" at bounding box center [193, 18] width 13 height 7
click at [184, 18] on link "Finish" at bounding box center [190, 18] width 32 height 11
